Goal: Information Seeking & Learning: Learn about a topic

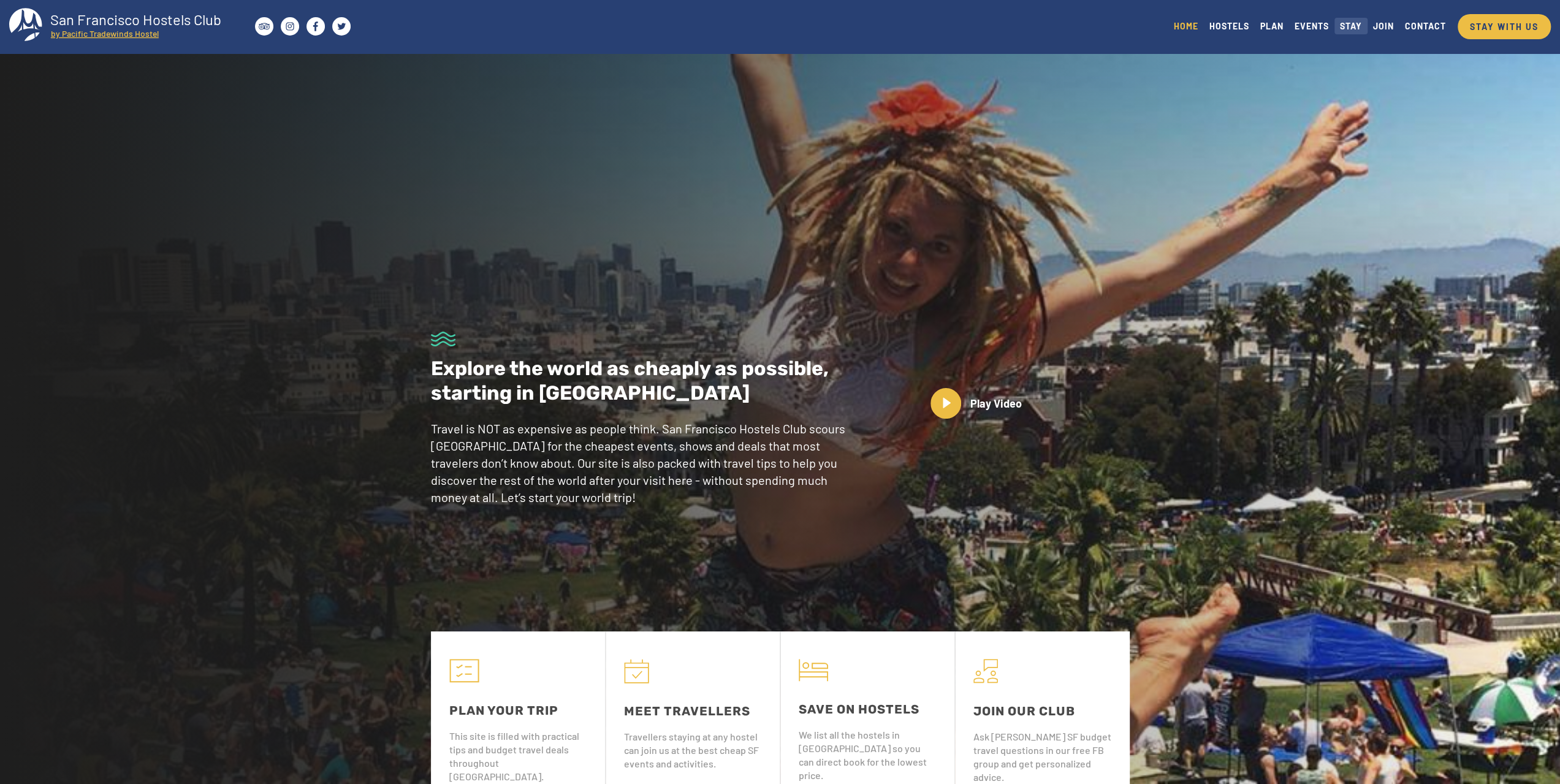
click at [1359, 26] on link "STAY" at bounding box center [1351, 26] width 33 height 16
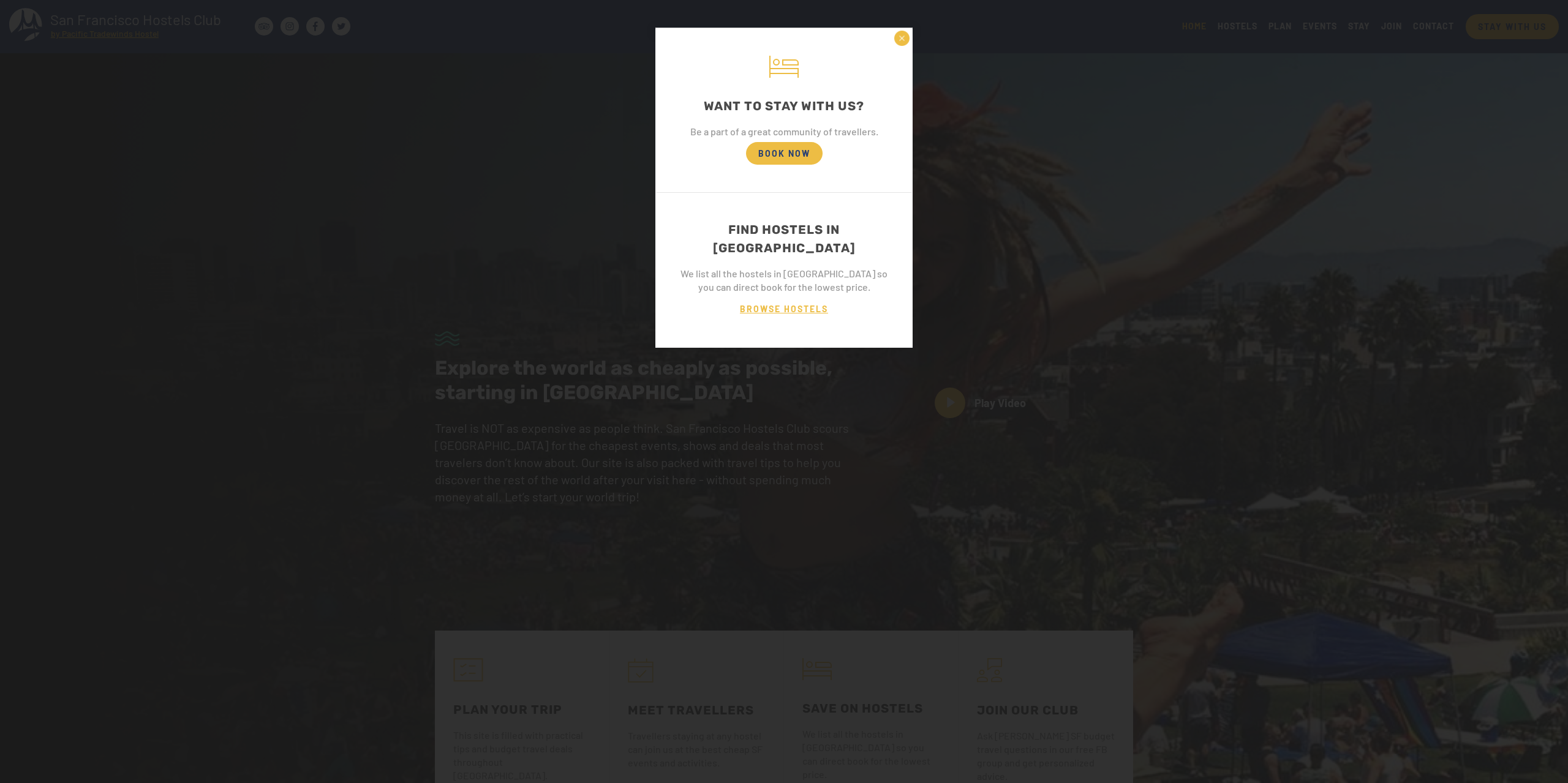
click at [773, 298] on span "BROWSE HOSTELS" at bounding box center [783, 309] width 113 height 23
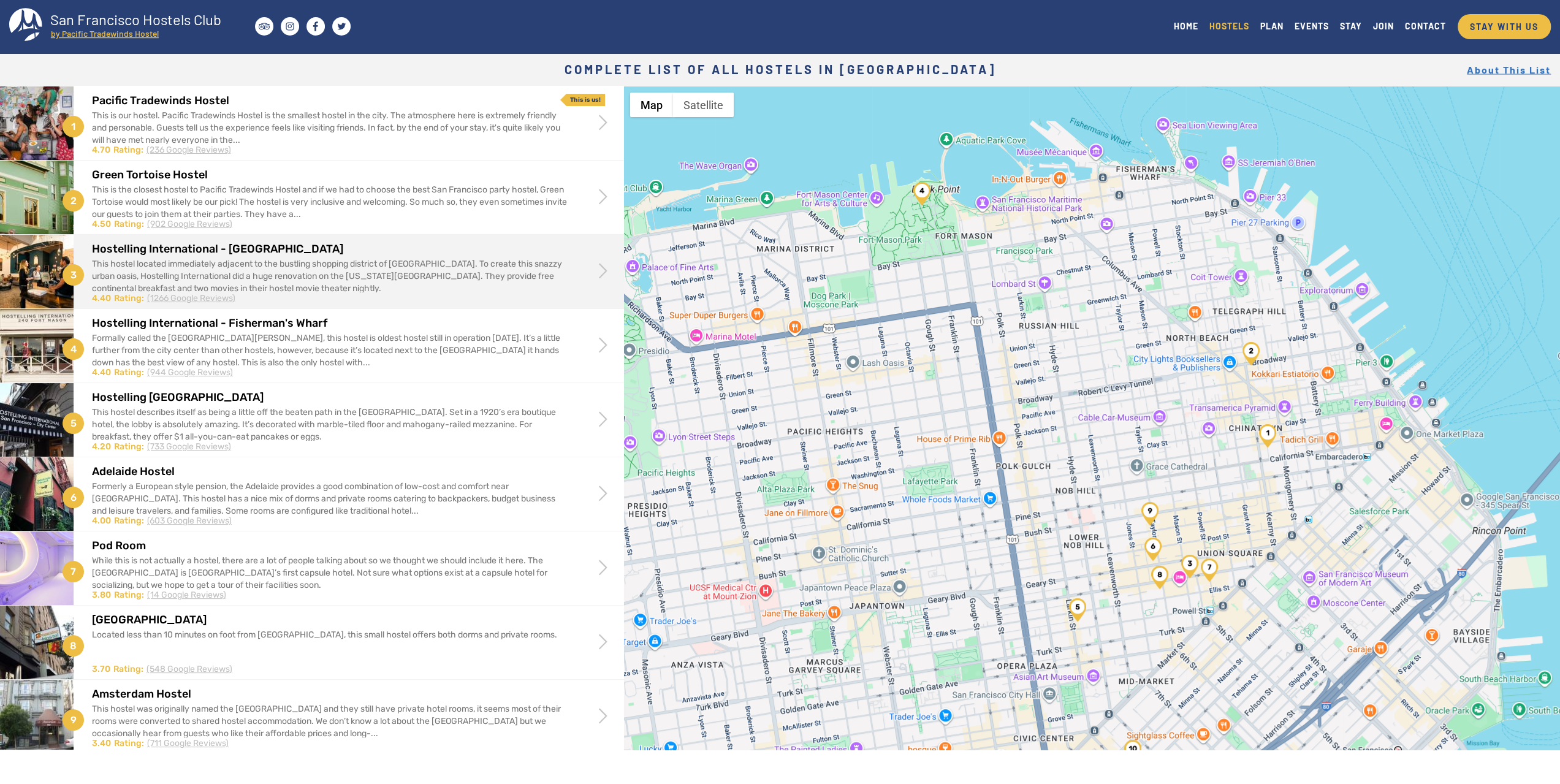
drag, startPoint x: 205, startPoint y: 299, endPoint x: 182, endPoint y: 302, distance: 23.2
click at [182, 302] on div "(1266 Google Reviews)" at bounding box center [191, 298] width 88 height 12
click at [181, 299] on div "(1266 Google Reviews)" at bounding box center [191, 298] width 88 height 12
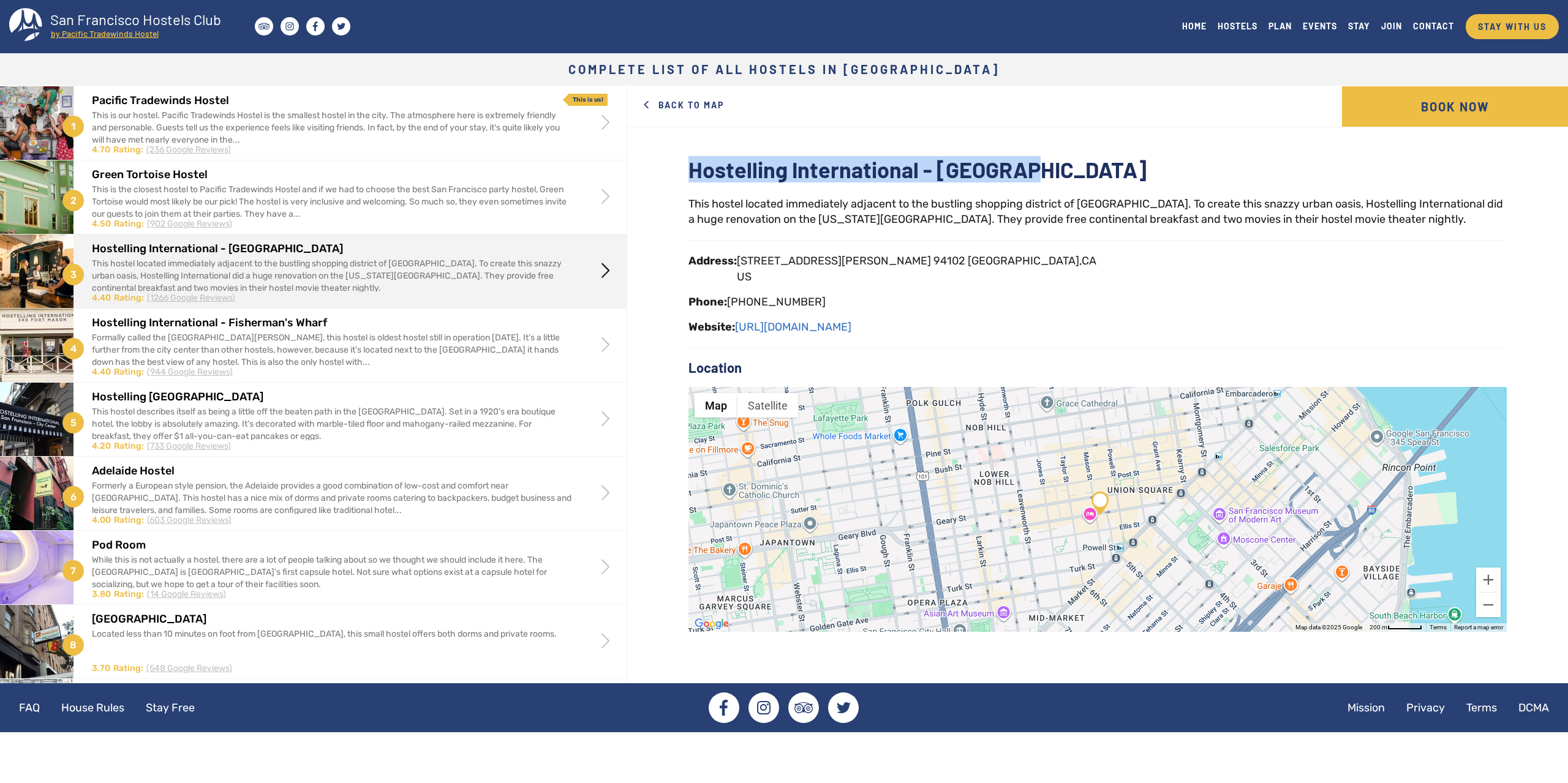
drag, startPoint x: 1041, startPoint y: 173, endPoint x: 688, endPoint y: 170, distance: 353.0
click at [688, 170] on h2 "Hostelling International - [GEOGRAPHIC_DATA]" at bounding box center [1097, 170] width 818 height 25
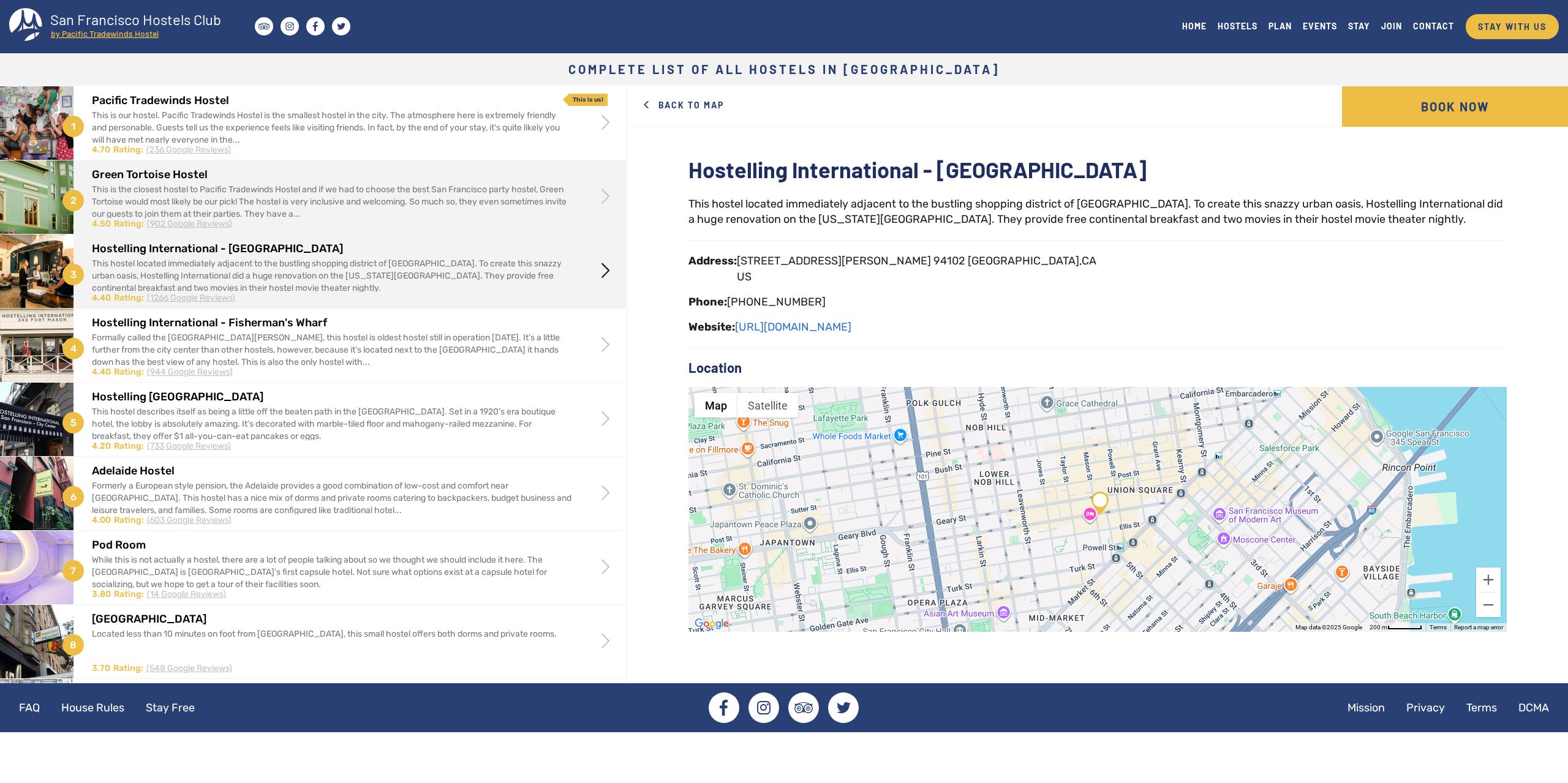
click at [541, 196] on div "This is the closest hostel to Pacific Tradewinds Hostel and if we had to choose…" at bounding box center [332, 202] width 479 height 37
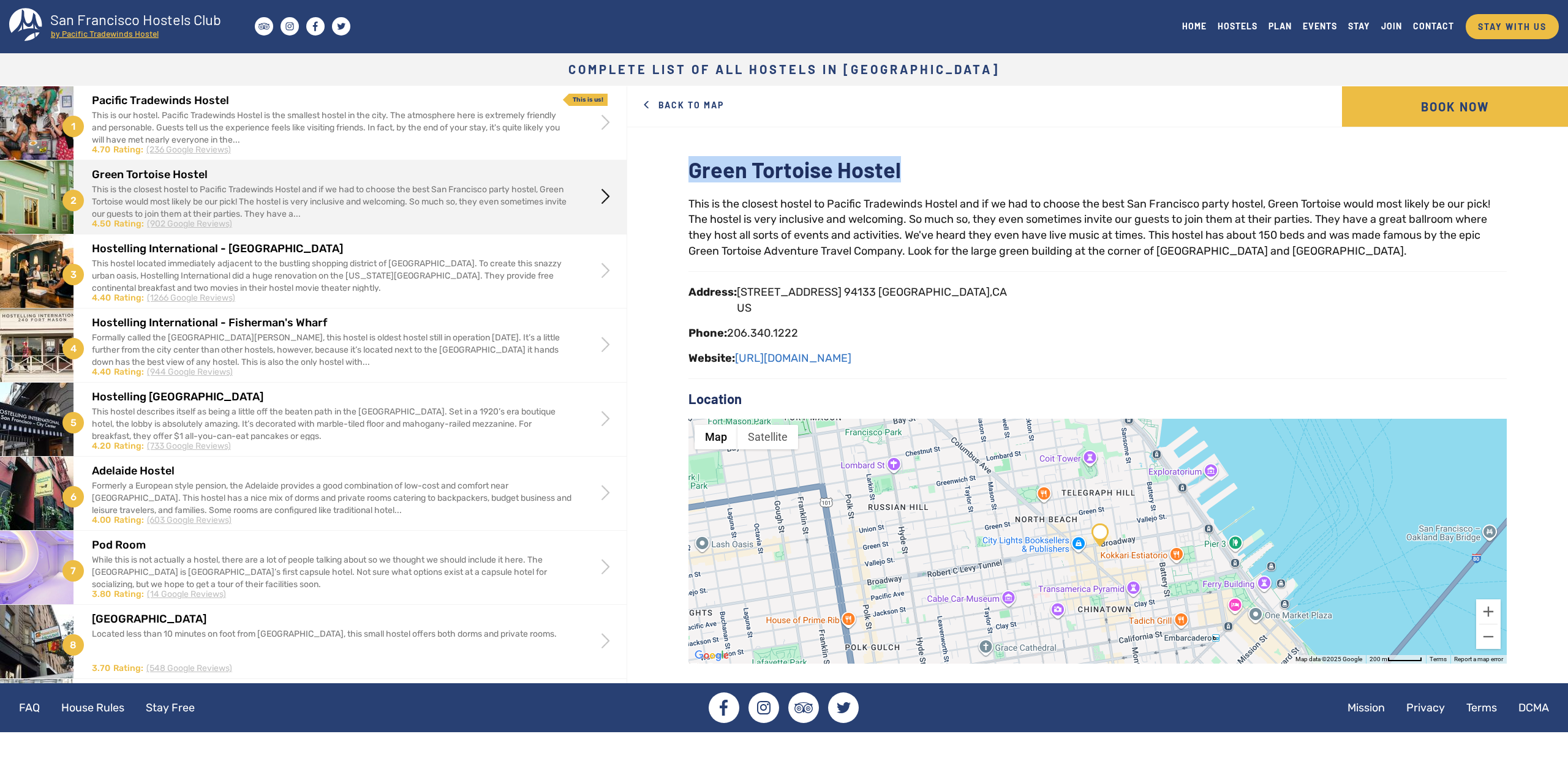
drag, startPoint x: 693, startPoint y: 166, endPoint x: 937, endPoint y: 180, distance: 244.4
click at [937, 180] on h2 "Green Tortoise Hostel" at bounding box center [1097, 170] width 818 height 25
copy h2 "Green Tortoise Hostel"
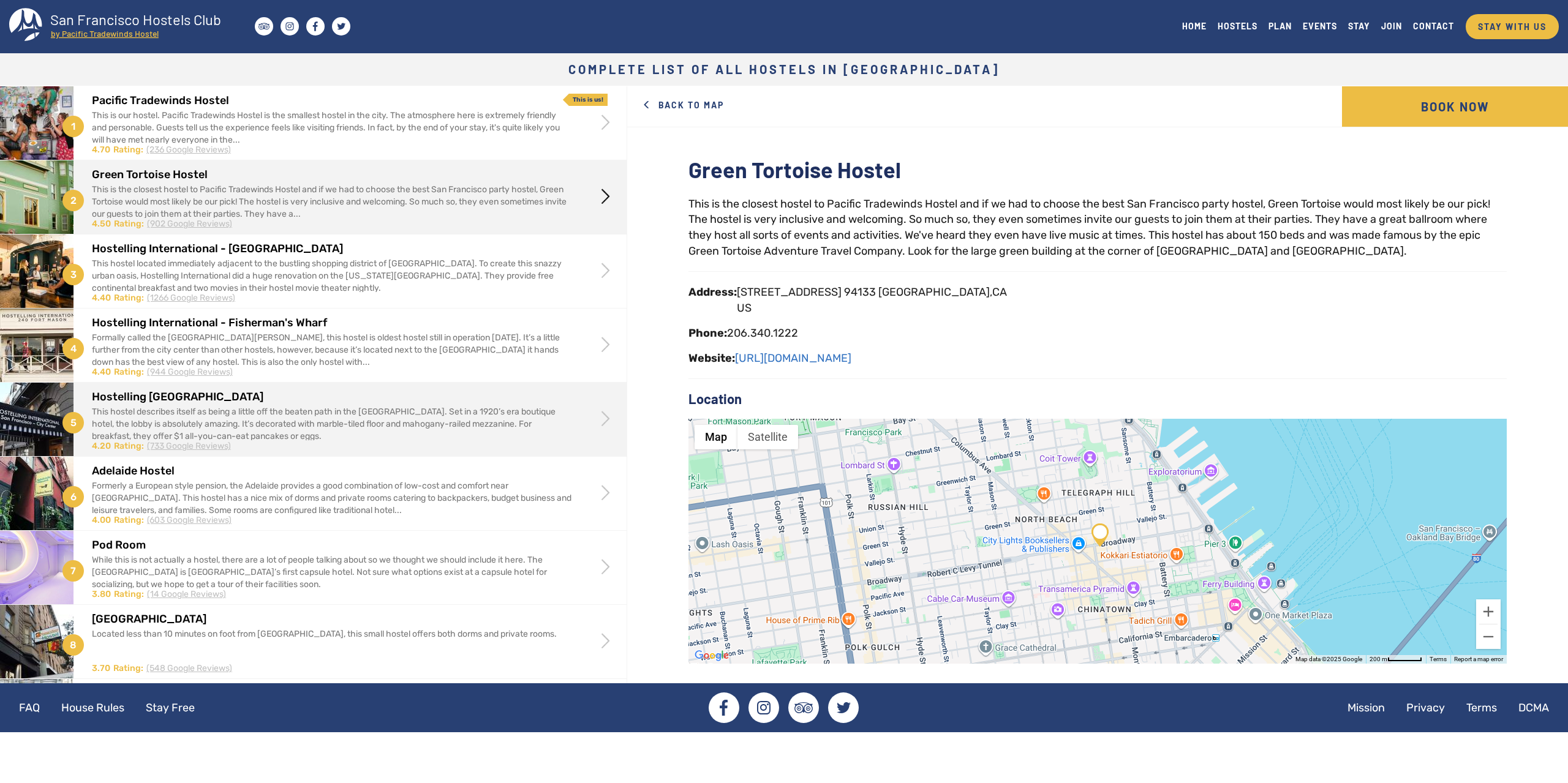
click at [321, 403] on div "Hostelling International - City Center This hostel describes itself as being a …" at bounding box center [350, 417] width 516 height 70
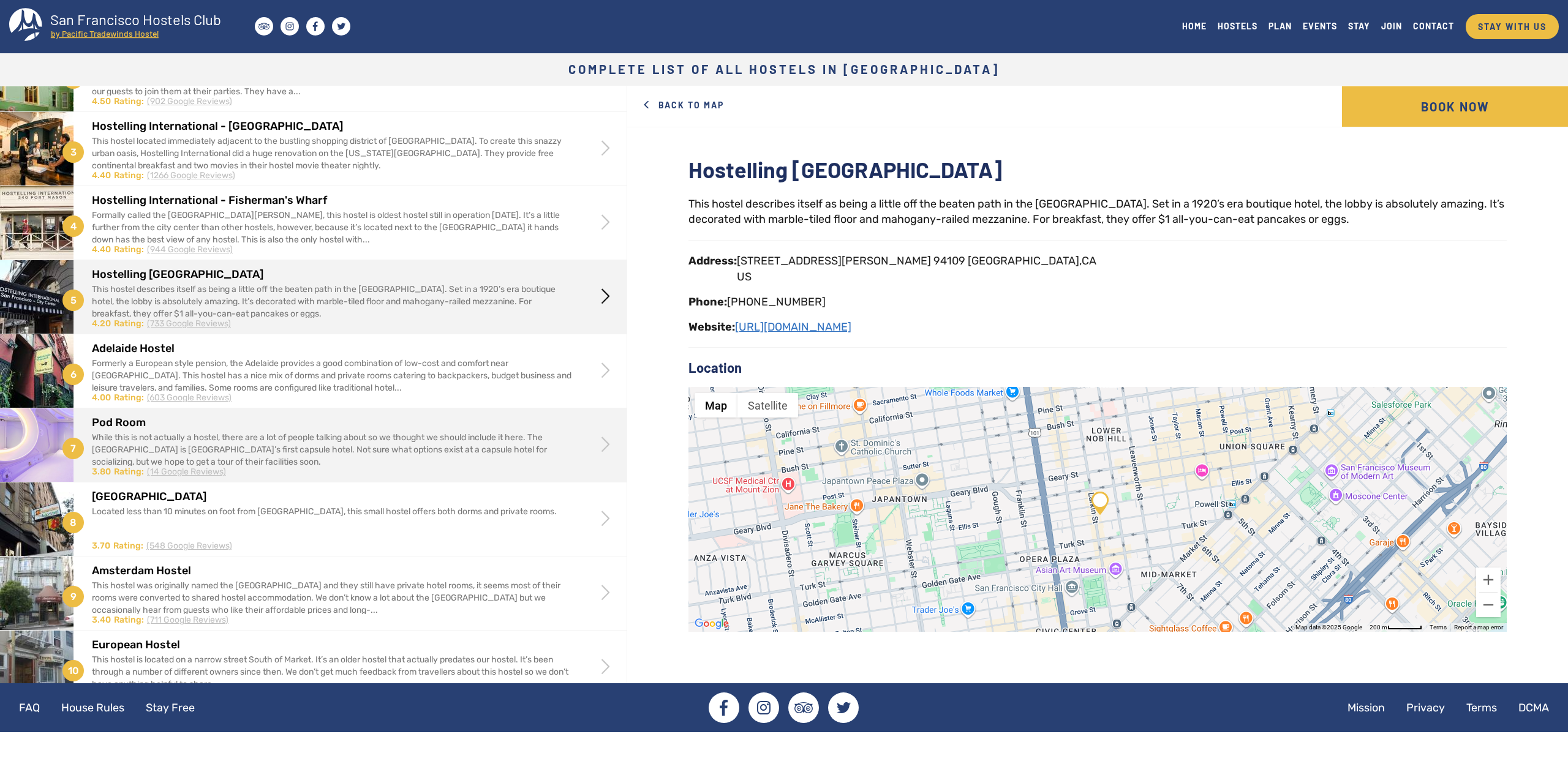
scroll to position [141, 0]
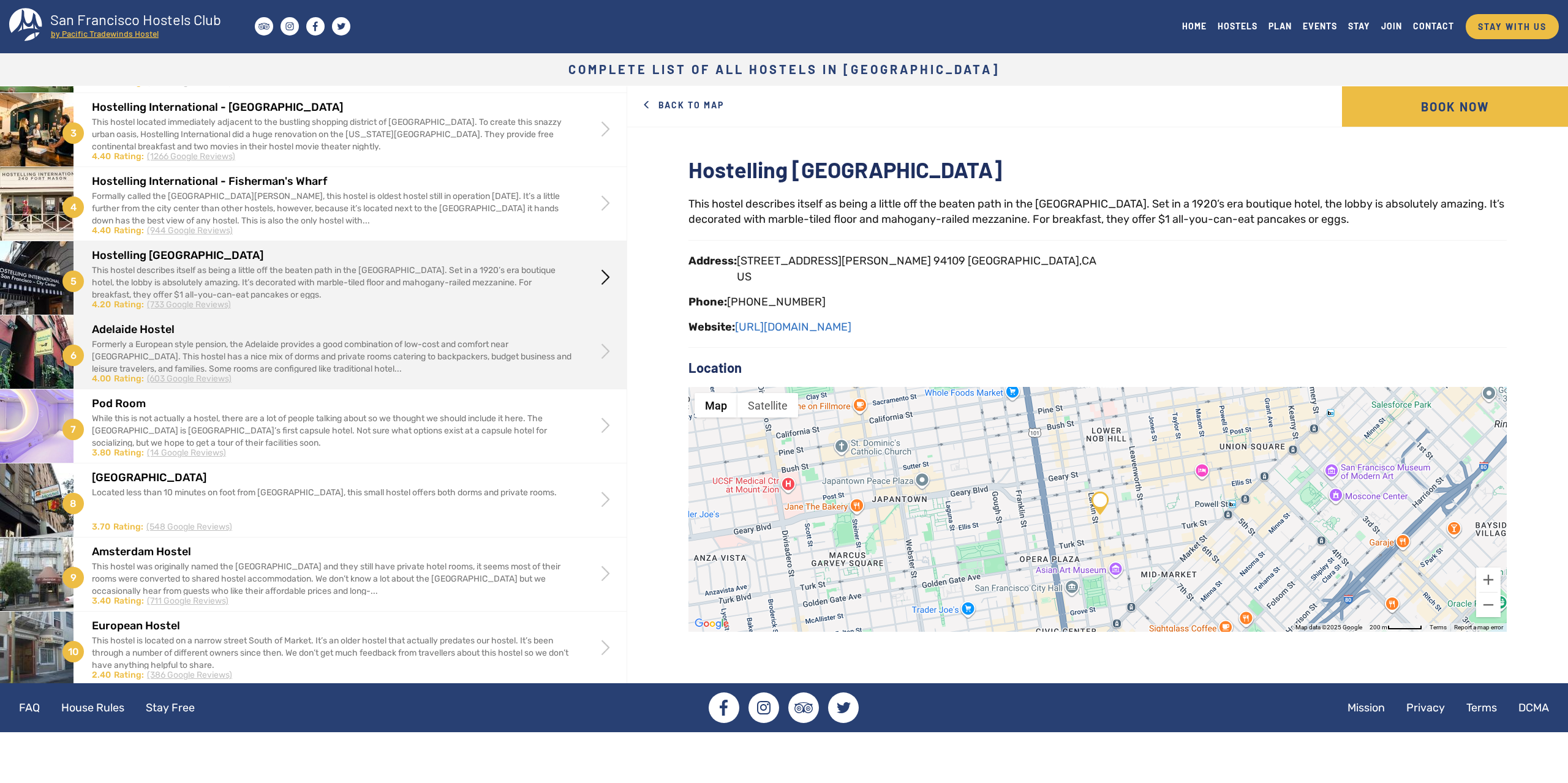
click at [473, 351] on div "Formerly a European style pension, the Adelaide provides a good combination of …" at bounding box center [332, 357] width 479 height 37
